Goal: Information Seeking & Learning: Understand process/instructions

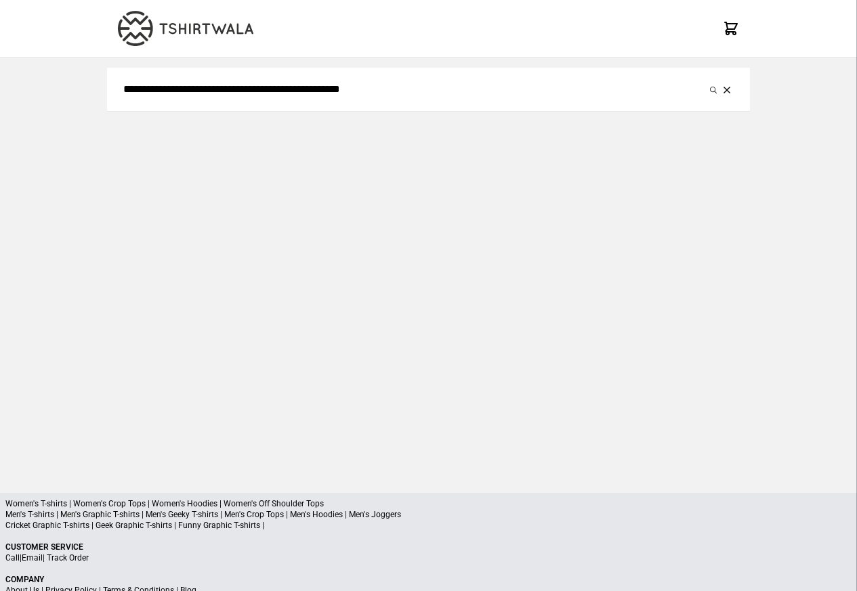
type input "**********"
click at [707, 81] on button "submit" at bounding box center [714, 89] width 14 height 16
click at [716, 91] on icon "submit" at bounding box center [713, 90] width 7 height 7
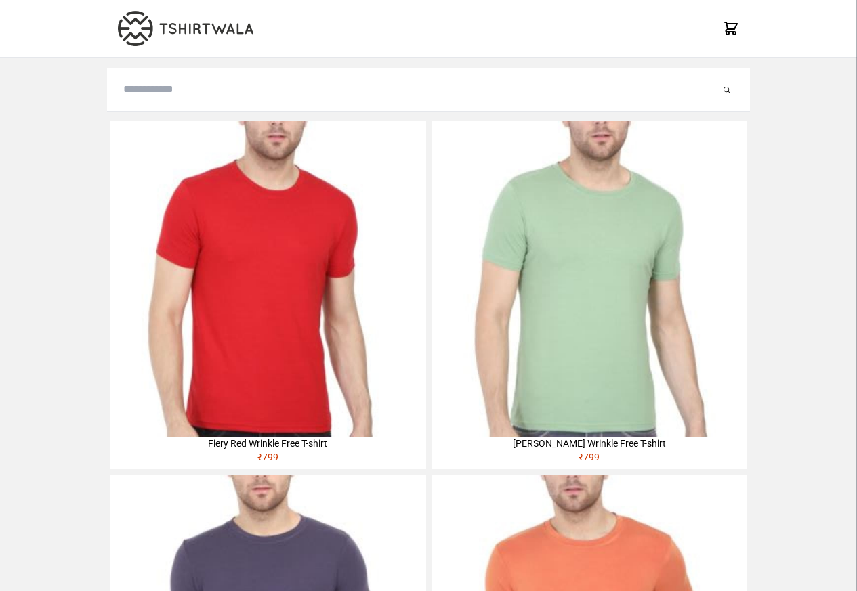
click at [147, 207] on img at bounding box center [268, 279] width 316 height 316
